Goal: Communication & Community: Answer question/provide support

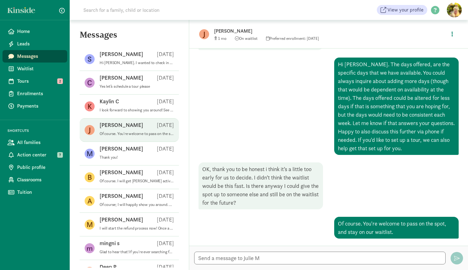
click at [45, 58] on span "Messages" at bounding box center [39, 56] width 45 height 7
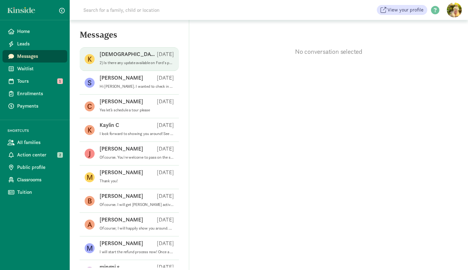
click at [126, 51] on div "Kristen K Aug 14" at bounding box center [137, 55] width 74 height 10
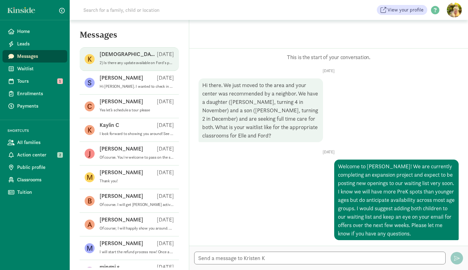
scroll to position [374, 0]
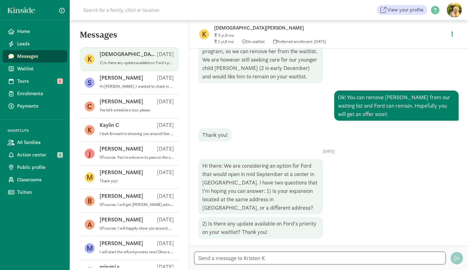
click at [224, 257] on textarea at bounding box center [320, 258] width 252 height 13
click at [224, 257] on textarea "Good morning! Our expansion was at our current location in Edmonds." at bounding box center [320, 258] width 252 height 13
click at [369, 259] on textarea "Good morning! Our expansion was at our current location in Edmonds." at bounding box center [320, 258] width 252 height 13
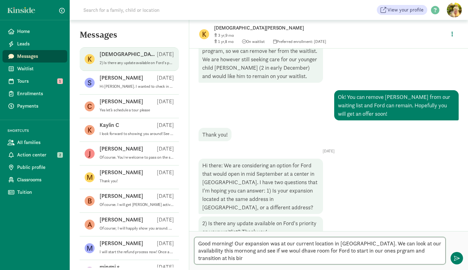
scroll to position [0, 0]
click at [275, 252] on textarea "Good morning! Our expansion was at our current location in Edmonds. We can look…" at bounding box center [320, 250] width 252 height 27
type textarea "Good morning! Our expansion was at our current location in Edmonds. We can look…"
click at [456, 250] on div "Good morning! Our expansion was at our current location in Edmonds. We can look…" at bounding box center [328, 250] width 279 height 39
click at [455, 253] on button "button" at bounding box center [457, 258] width 12 height 12
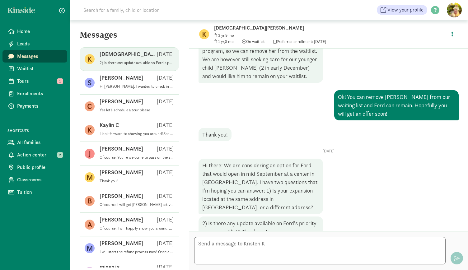
scroll to position [447, 0]
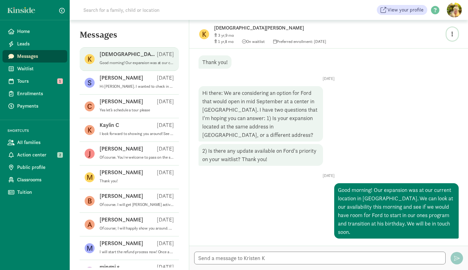
click at [451, 33] on button "button" at bounding box center [453, 33] width 12 height 13
click at [431, 51] on link "View family page" at bounding box center [439, 48] width 45 height 7
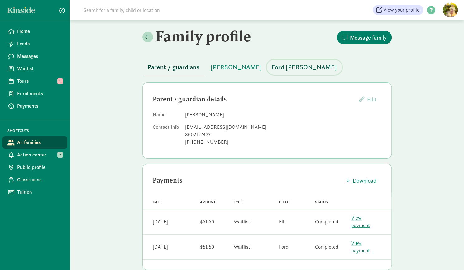
click at [283, 66] on span "Ford Krusen" at bounding box center [303, 67] width 65 height 10
